Goal: Information Seeking & Learning: Understand process/instructions

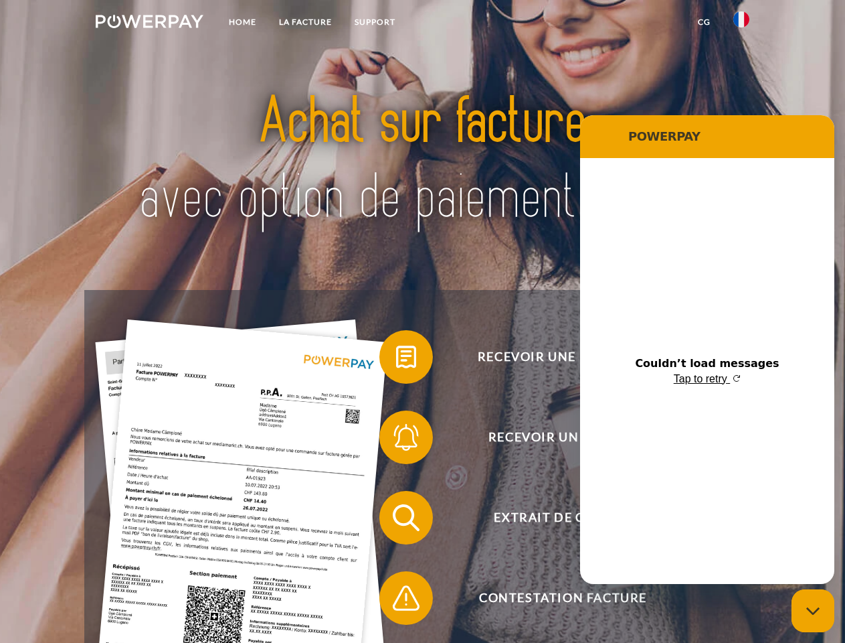
click at [149, 23] on img at bounding box center [150, 21] width 108 height 13
click at [742, 23] on img at bounding box center [742, 19] width 16 height 16
click at [704, 22] on link "CG" at bounding box center [704, 22] width 35 height 24
click at [396, 359] on span at bounding box center [386, 356] width 67 height 67
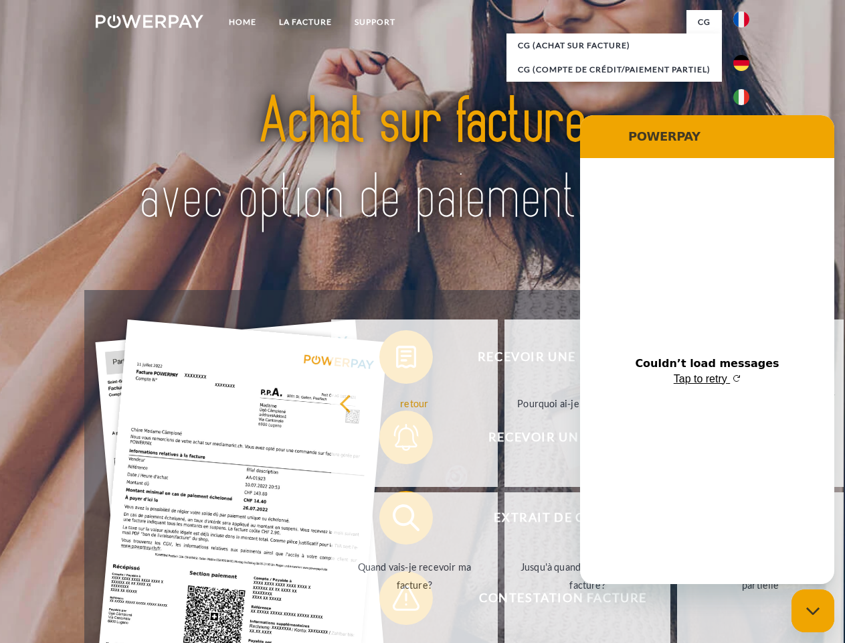
click at [396, 440] on div "Recevoir une facture ? Recevoir un rappel? Extrait de compte retour" at bounding box center [422, 557] width 676 height 535
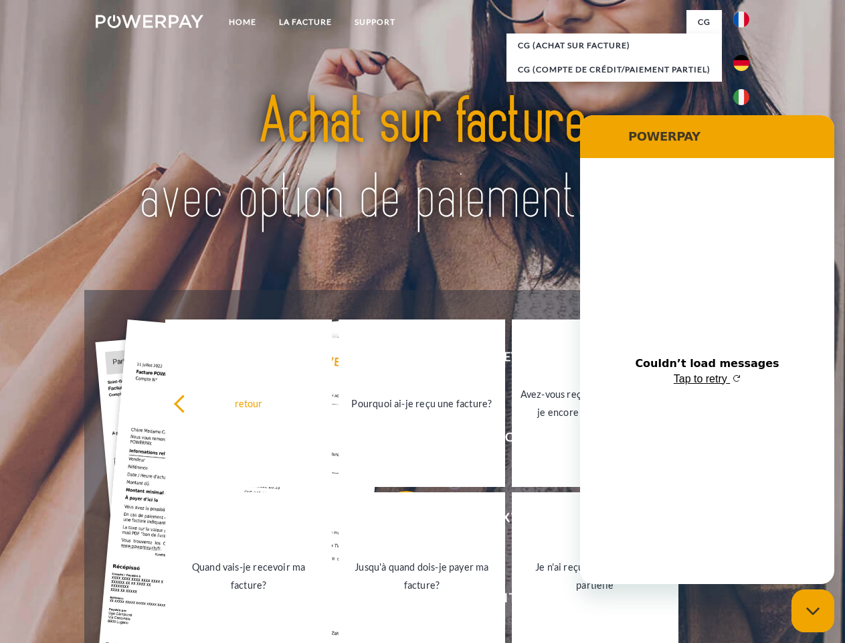
click at [396, 520] on link "Jusqu'à quand dois-je payer ma facture?" at bounding box center [422, 575] width 167 height 167
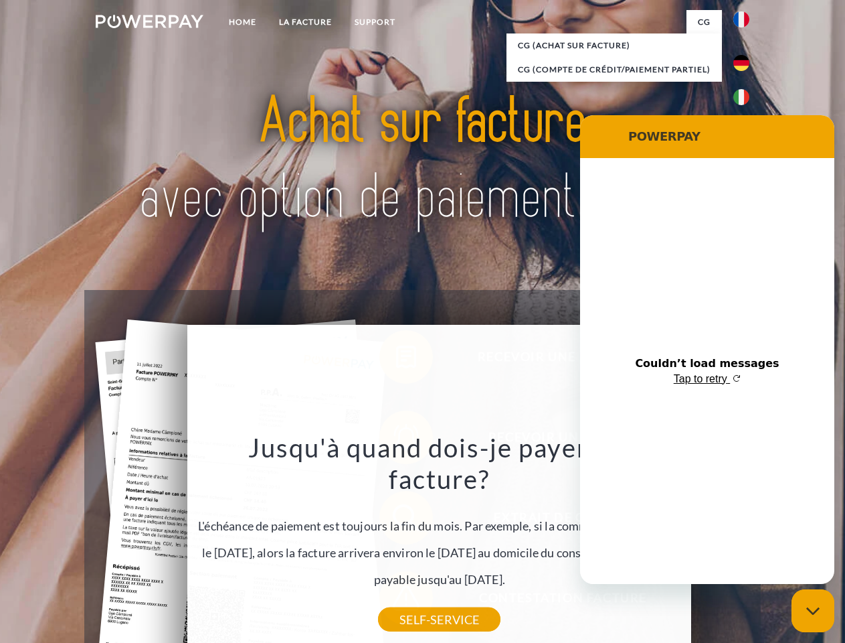
click at [813, 610] on icon "Close messaging window" at bounding box center [814, 610] width 14 height 9
